Goal: Information Seeking & Learning: Learn about a topic

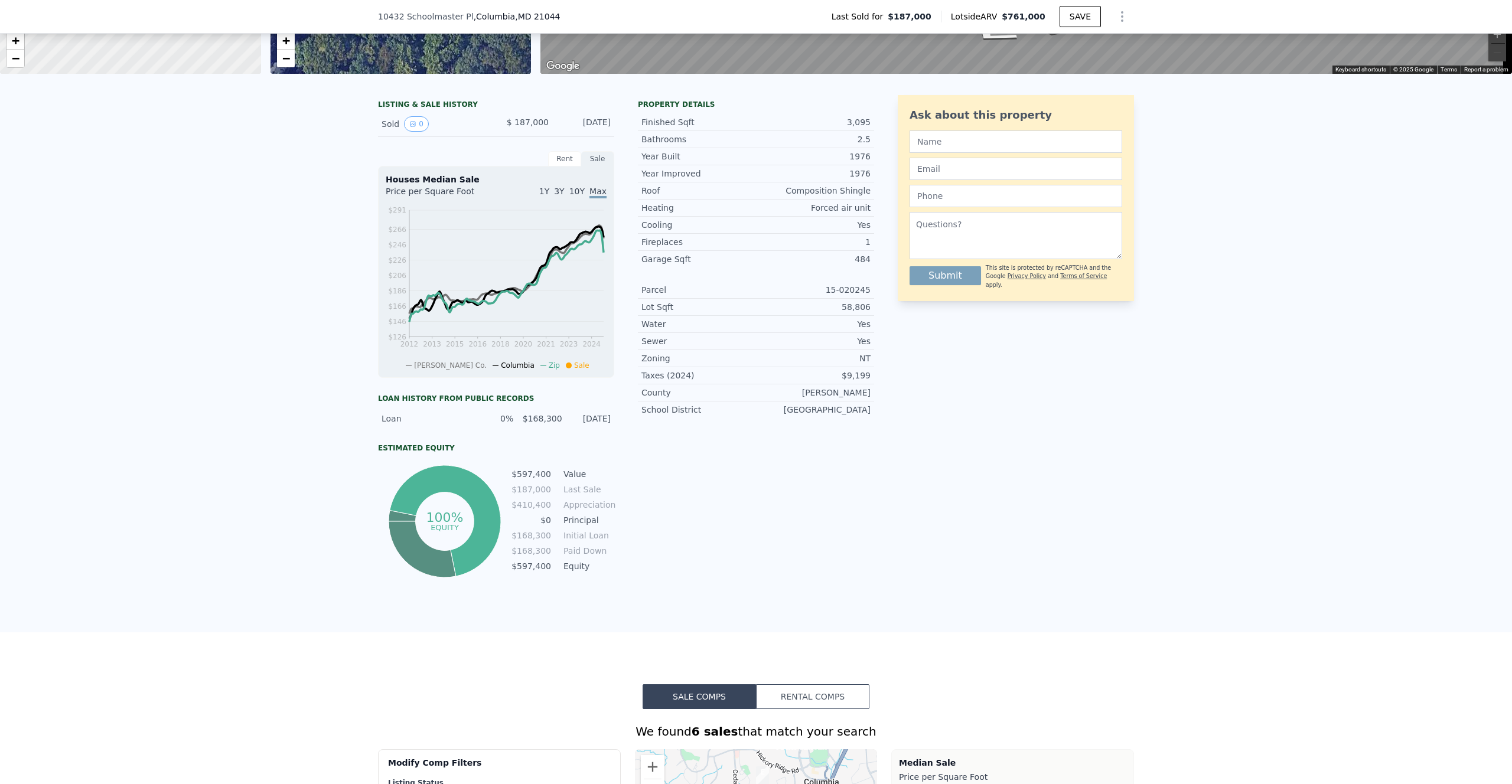
scroll to position [91, 0]
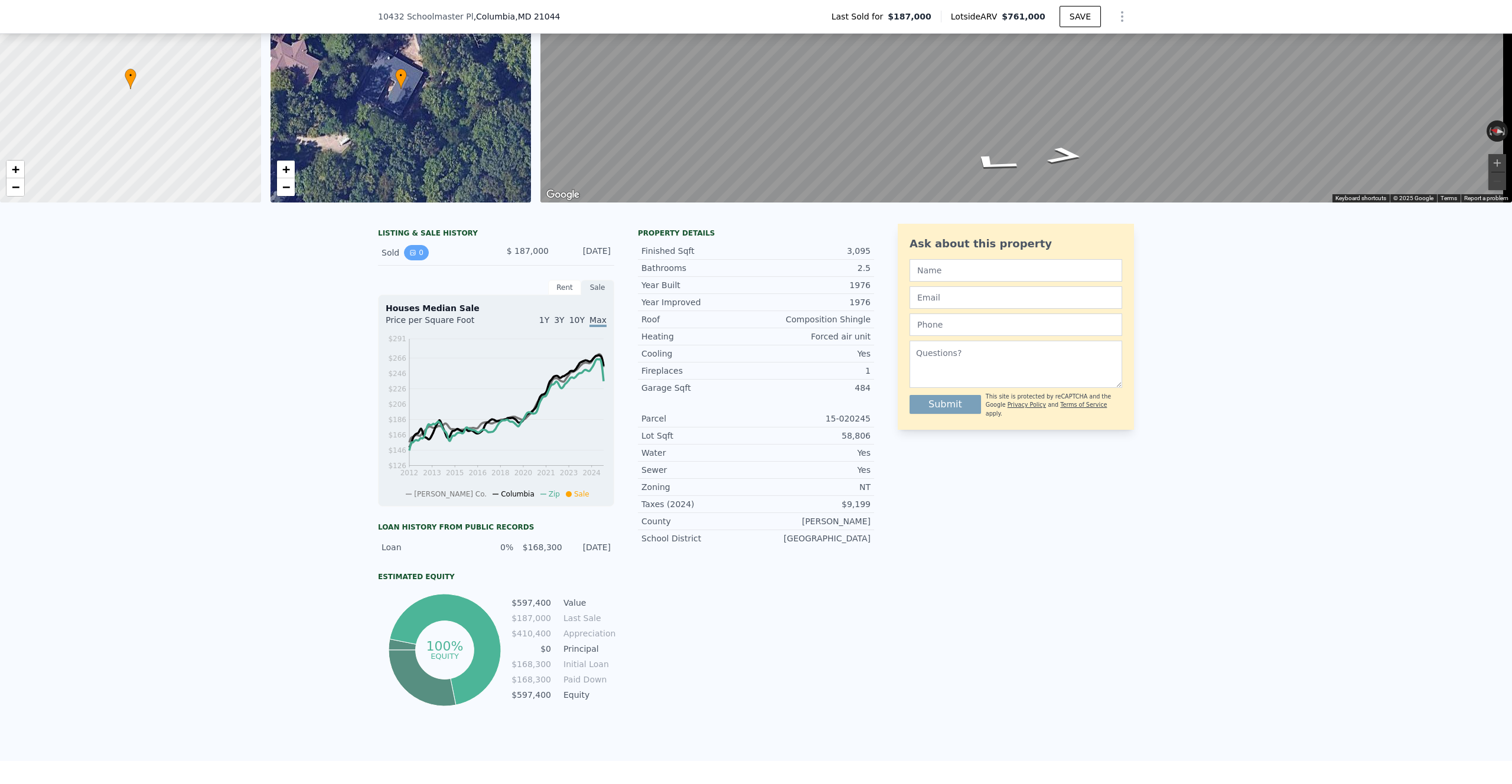
click at [409, 256] on icon "View historical data" at bounding box center [413, 253] width 7 height 7
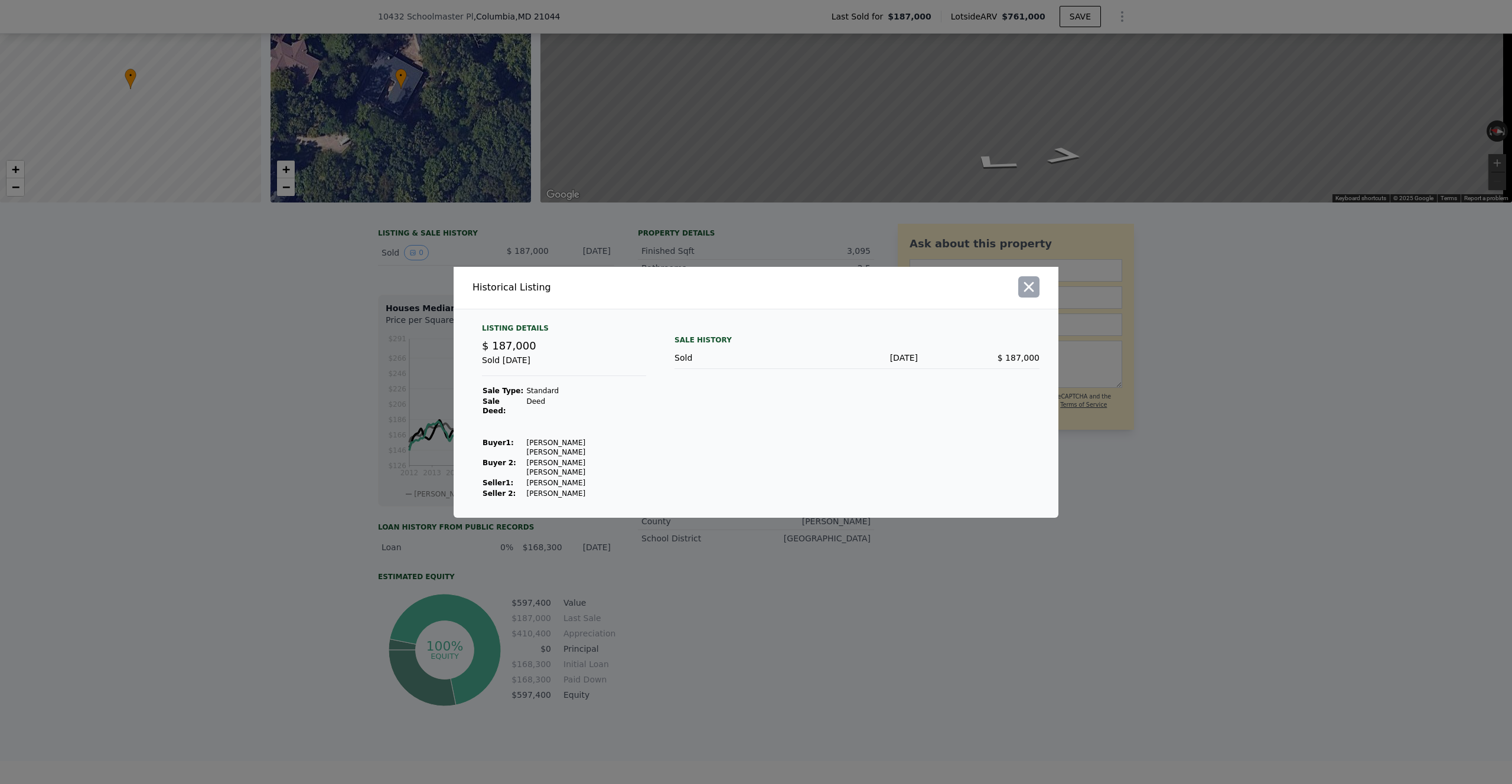
click at [1029, 295] on icon "button" at bounding box center [1028, 286] width 17 height 17
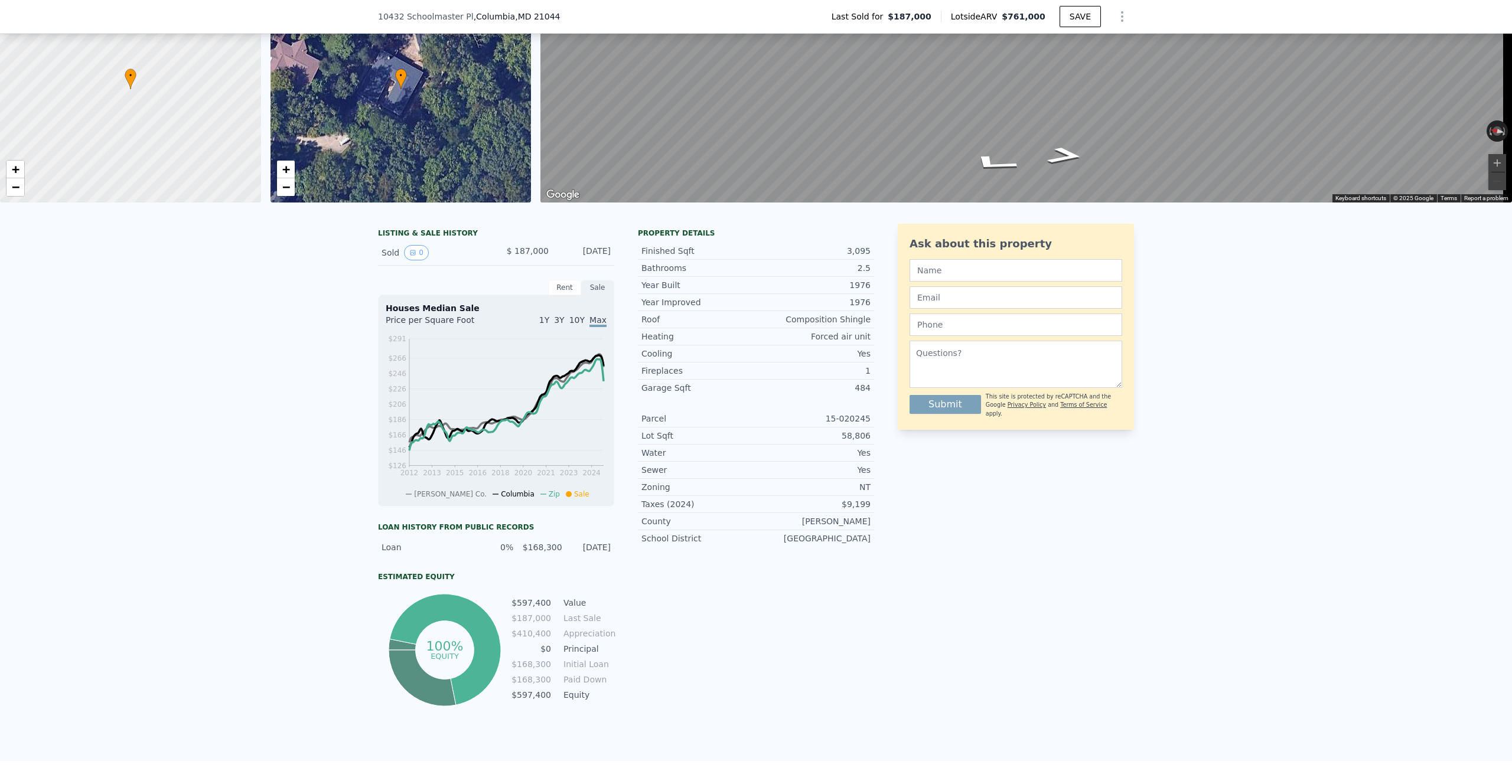
click at [525, 260] on div "$ 187,000" at bounding box center [522, 252] width 53 height 15
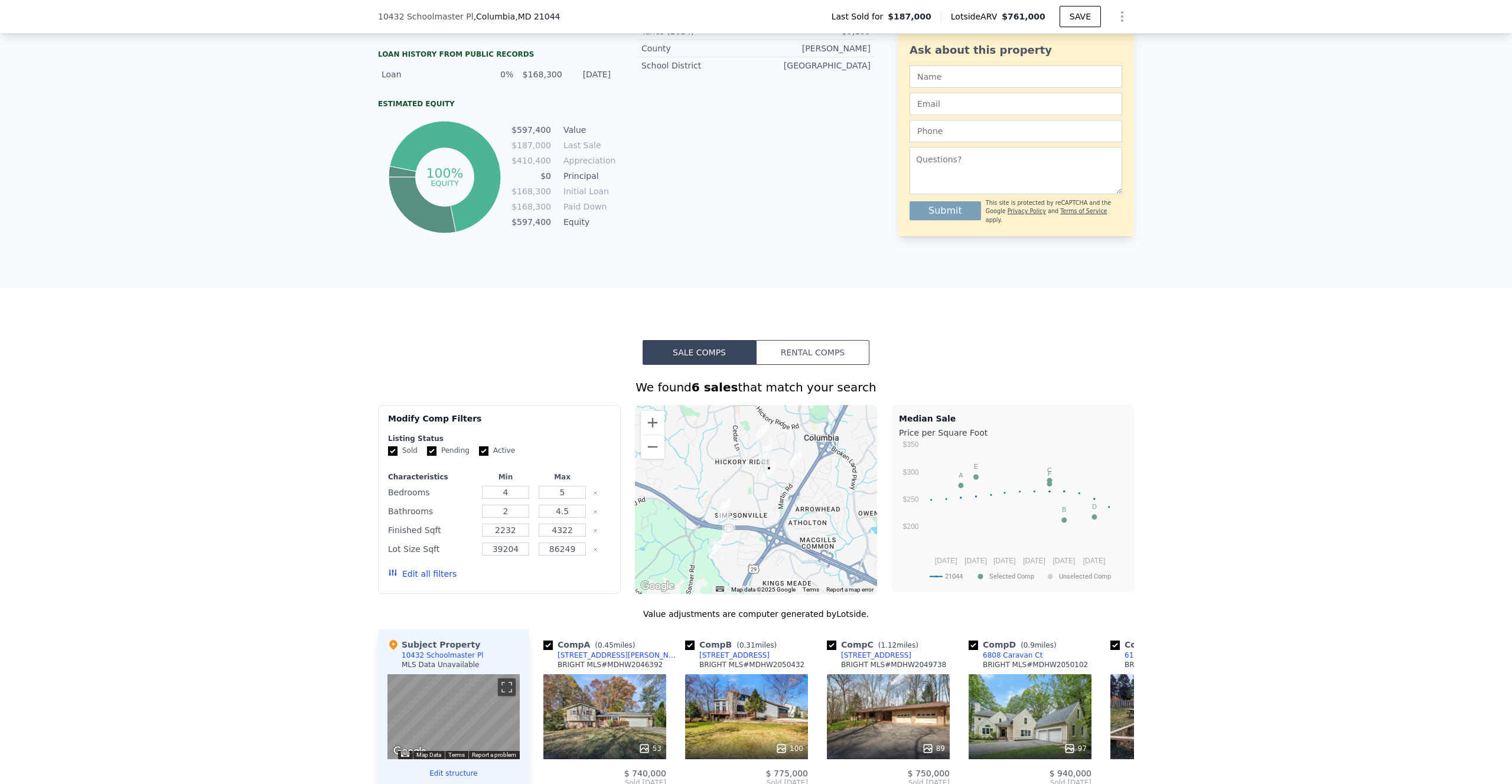
scroll to position [0, 0]
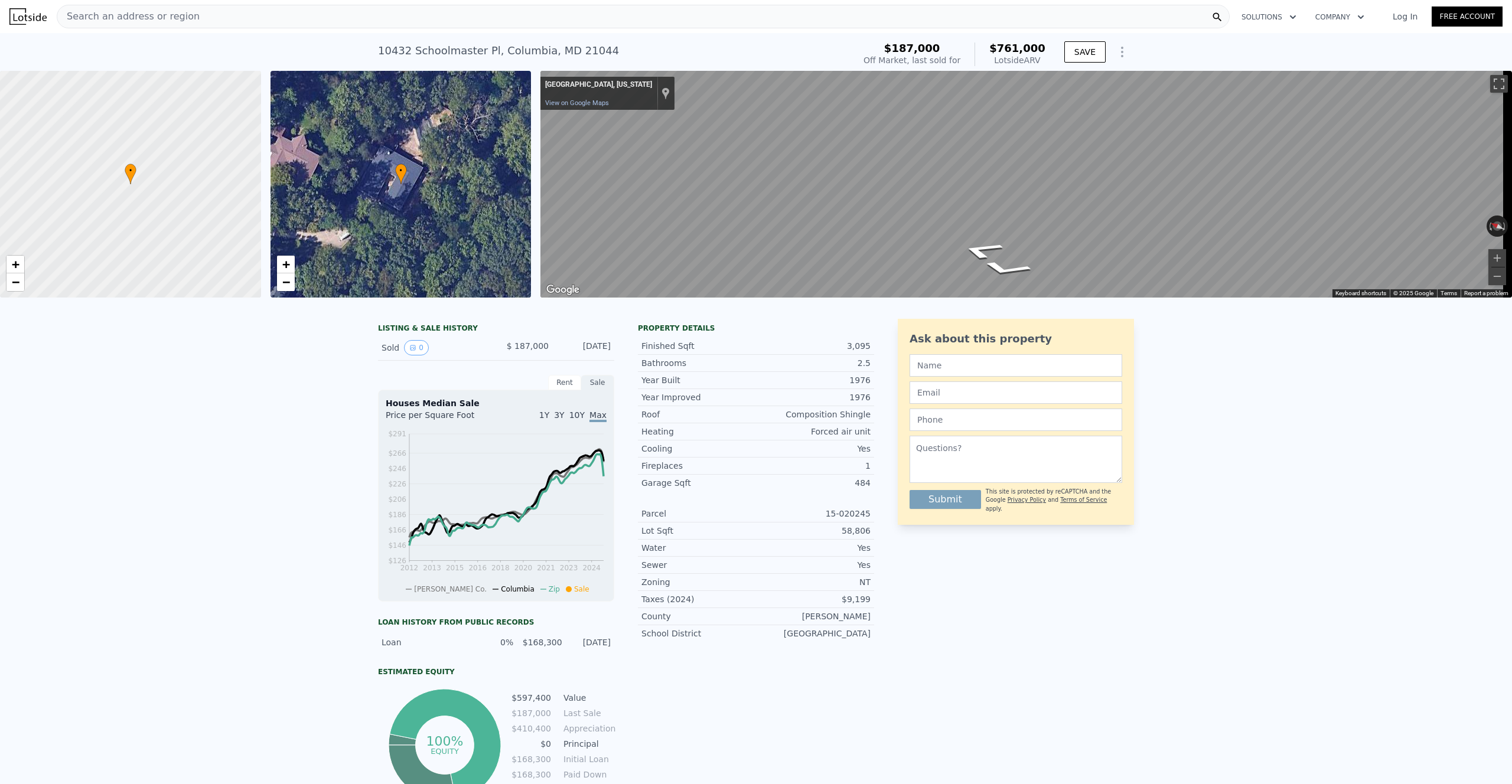
click at [367, 182] on div "• + −" at bounding box center [401, 184] width 261 height 227
click at [279, 266] on link "+" at bounding box center [285, 264] width 18 height 18
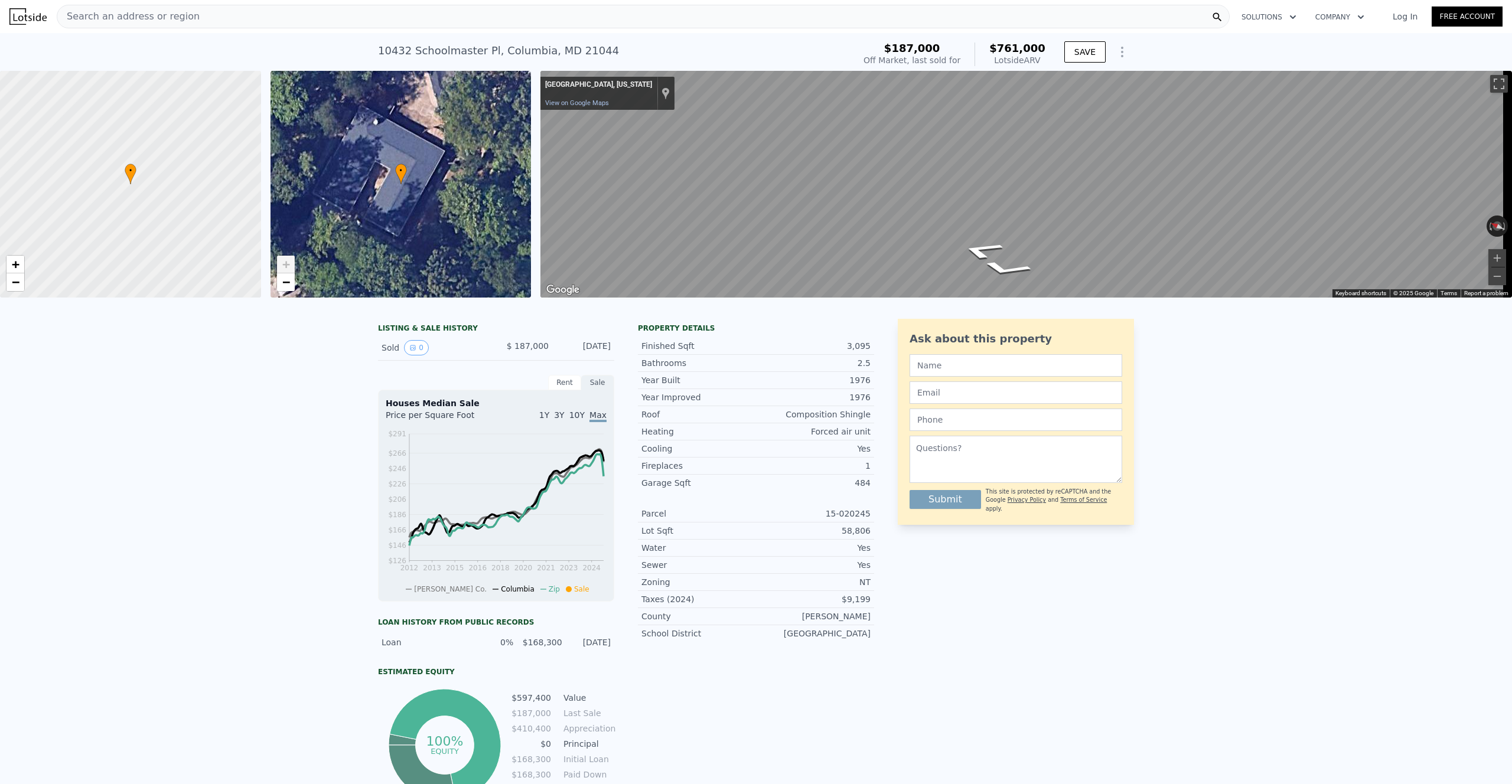
click at [279, 266] on link "+" at bounding box center [285, 264] width 18 height 18
click at [415, 185] on div "• + −" at bounding box center [401, 184] width 261 height 227
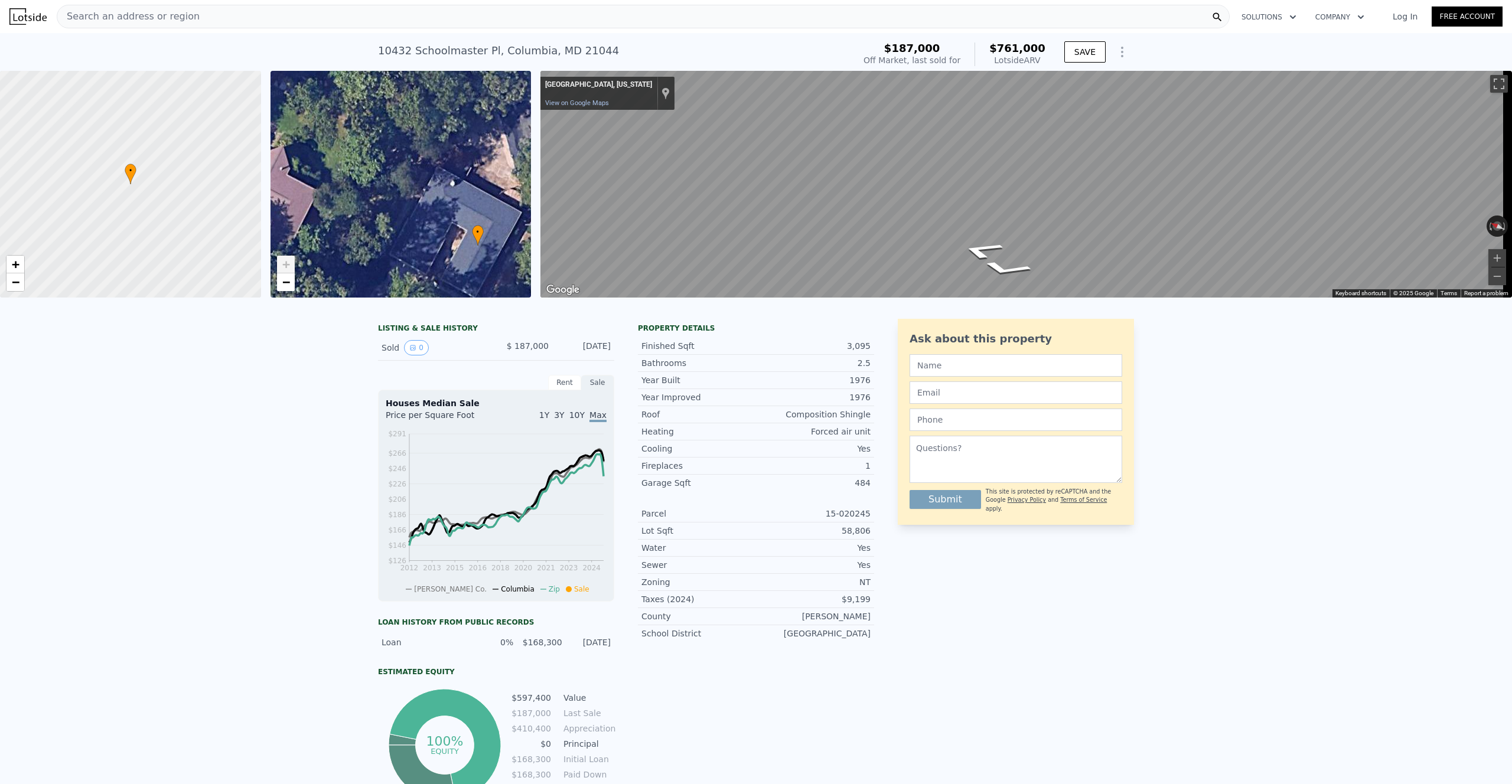
drag, startPoint x: 426, startPoint y: 218, endPoint x: 438, endPoint y: 259, distance: 42.7
click at [453, 258] on div "• + −" at bounding box center [401, 184] width 261 height 227
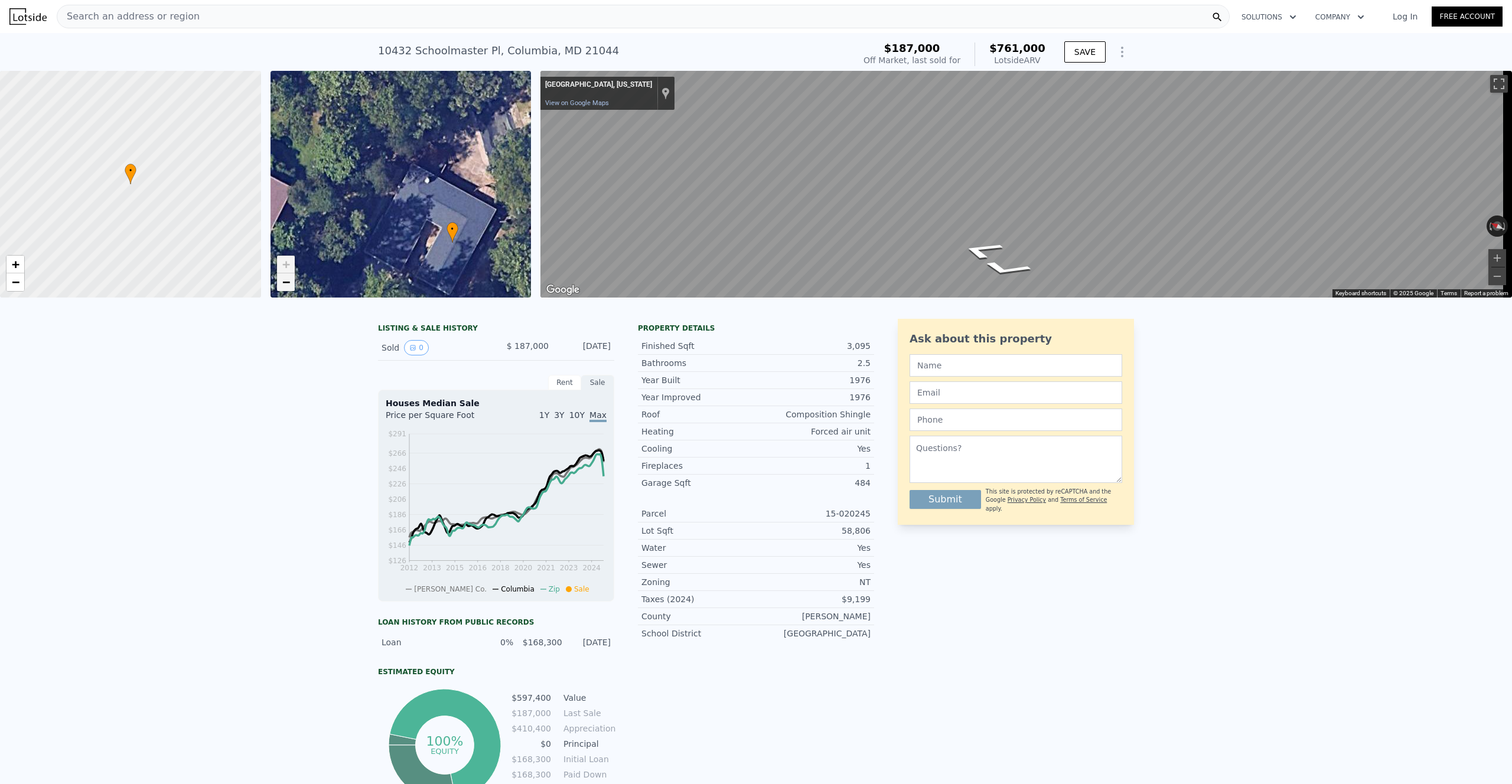
click at [288, 288] on span "−" at bounding box center [285, 282] width 8 height 15
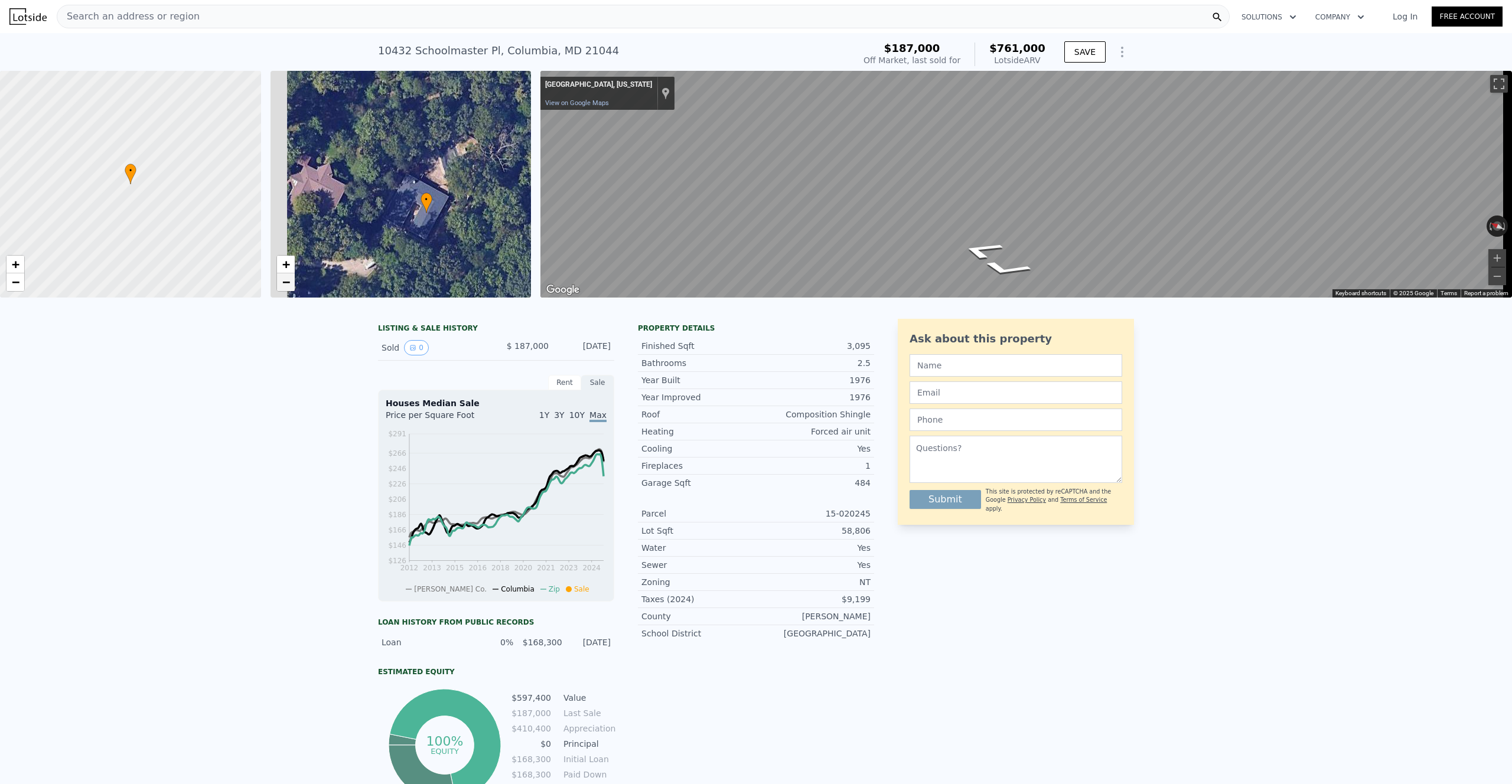
click at [288, 288] on span "−" at bounding box center [285, 282] width 8 height 15
